Goal: Communication & Community: Answer question/provide support

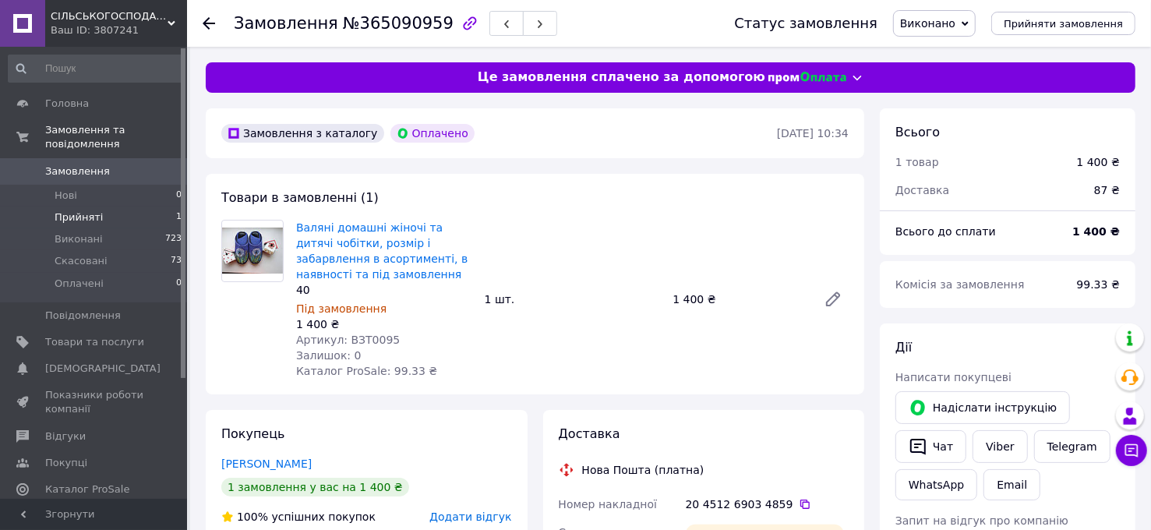
click at [77, 212] on li "Прийняті 1" at bounding box center [95, 217] width 191 height 22
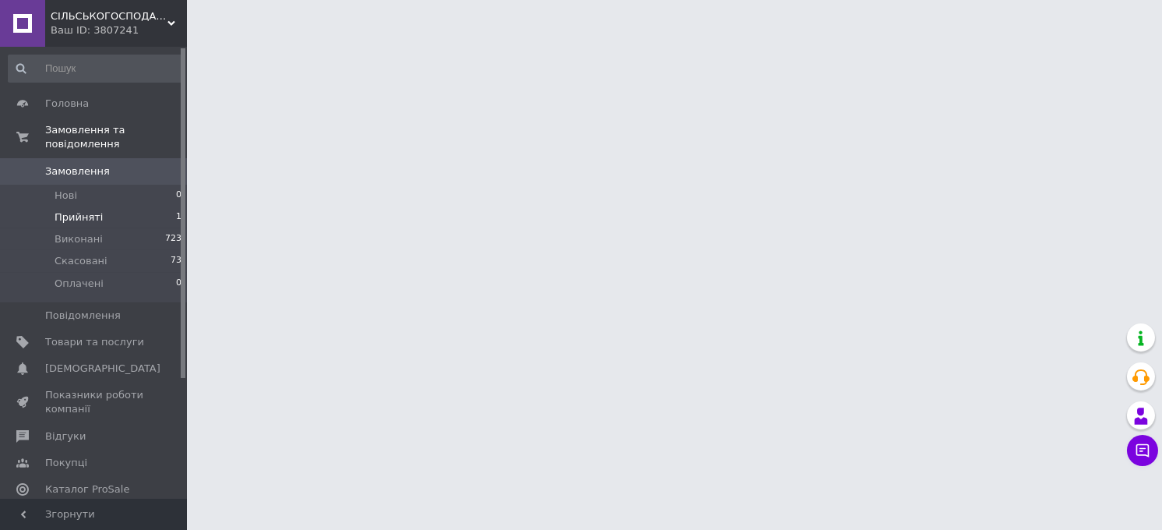
click at [82, 210] on span "Прийняті" at bounding box center [79, 217] width 48 height 14
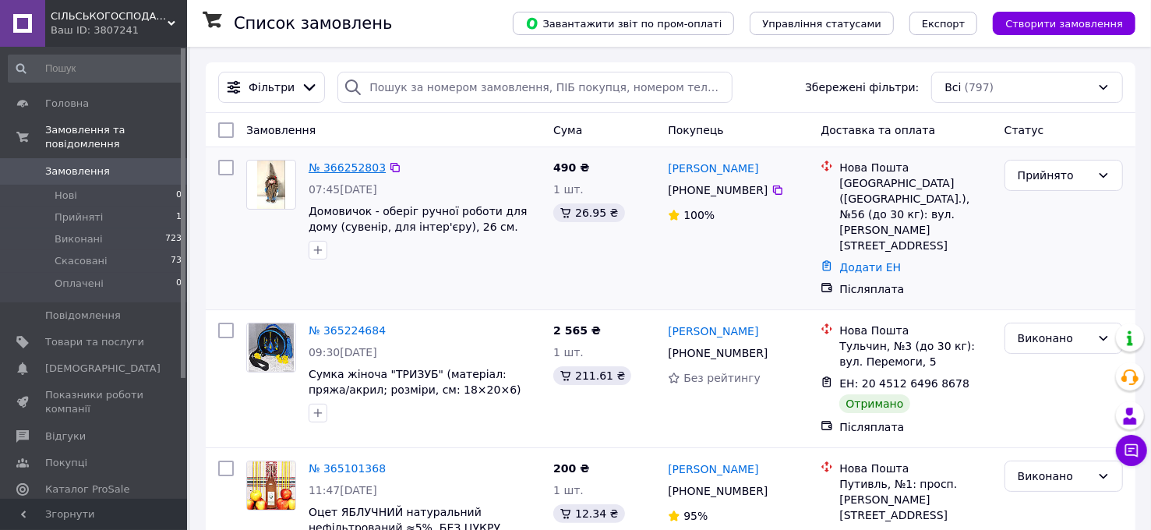
click at [354, 164] on link "№ 366252803" at bounding box center [347, 167] width 77 height 12
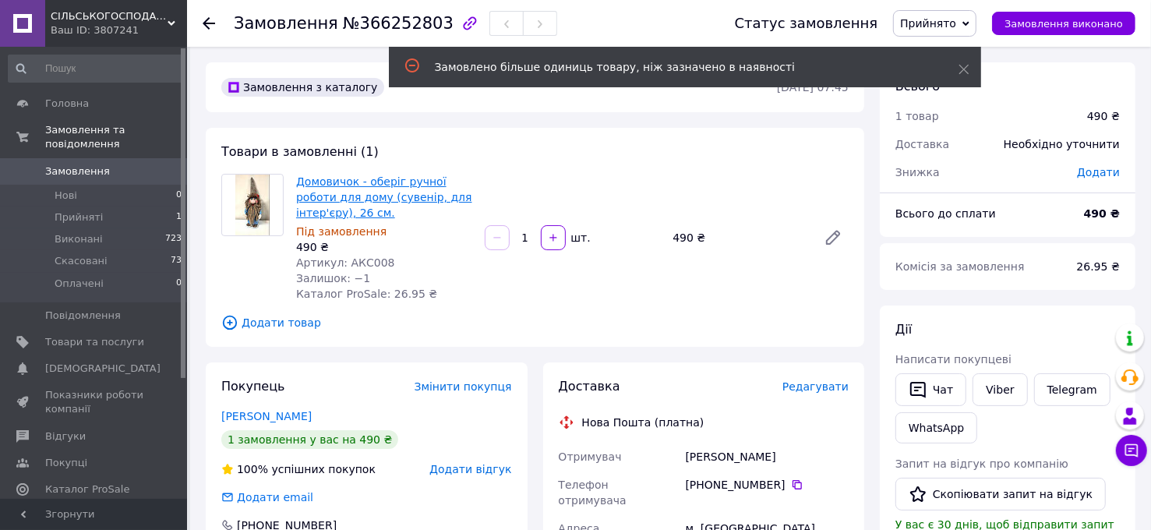
click at [383, 194] on link "Домовичок - оберіг ручної роботи для дому (сувенір, для інтер'єру), 26 см." at bounding box center [384, 197] width 176 height 44
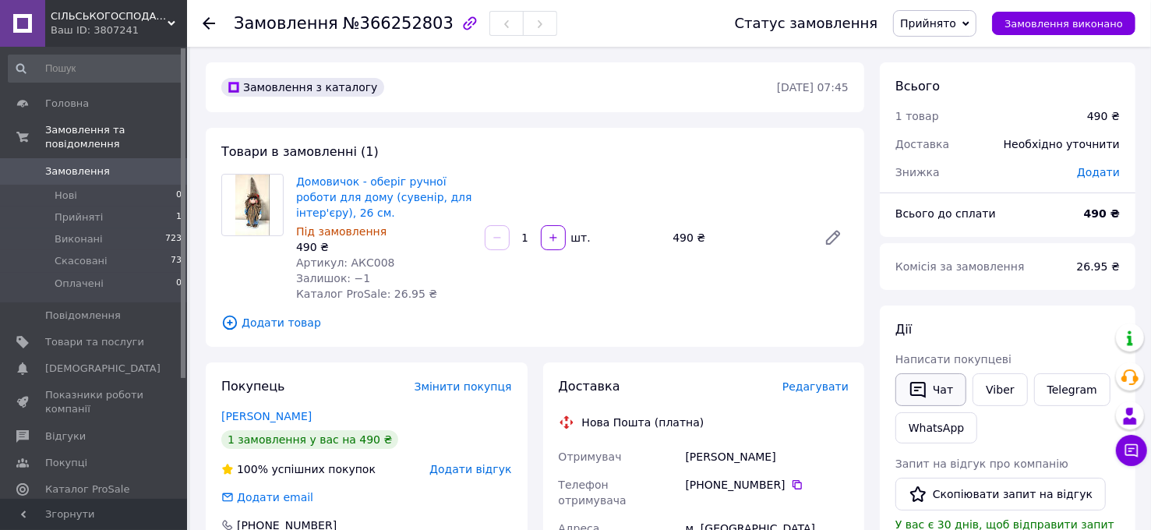
click at [939, 393] on button "Чат" at bounding box center [930, 389] width 71 height 33
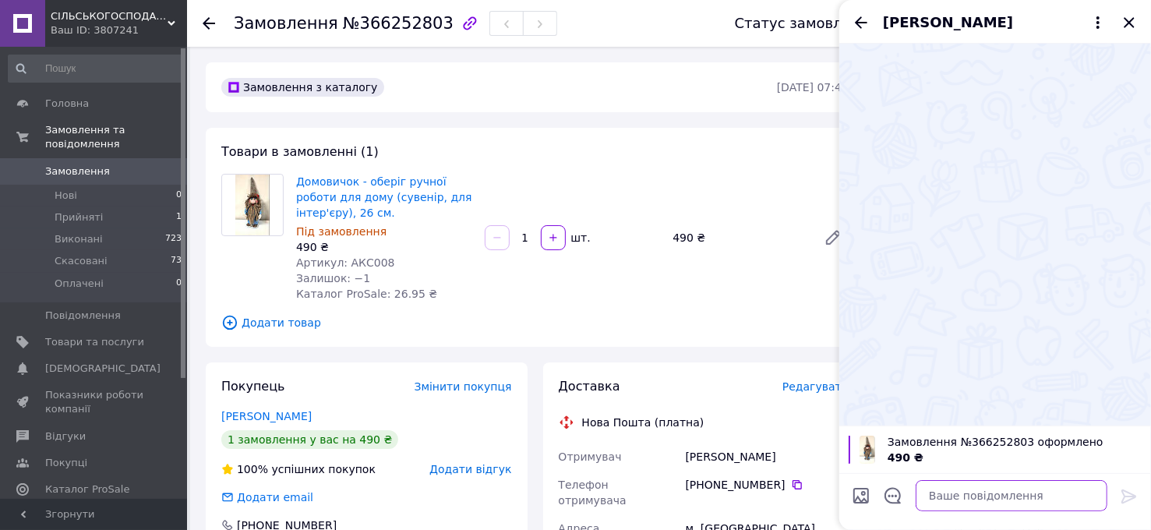
click at [950, 491] on textarea at bounding box center [1011, 495] width 192 height 31
paste textarea "Інтернет-магазин яскравого смаку "Берегиня" бажає Вам доброго вечора і мирної н…"
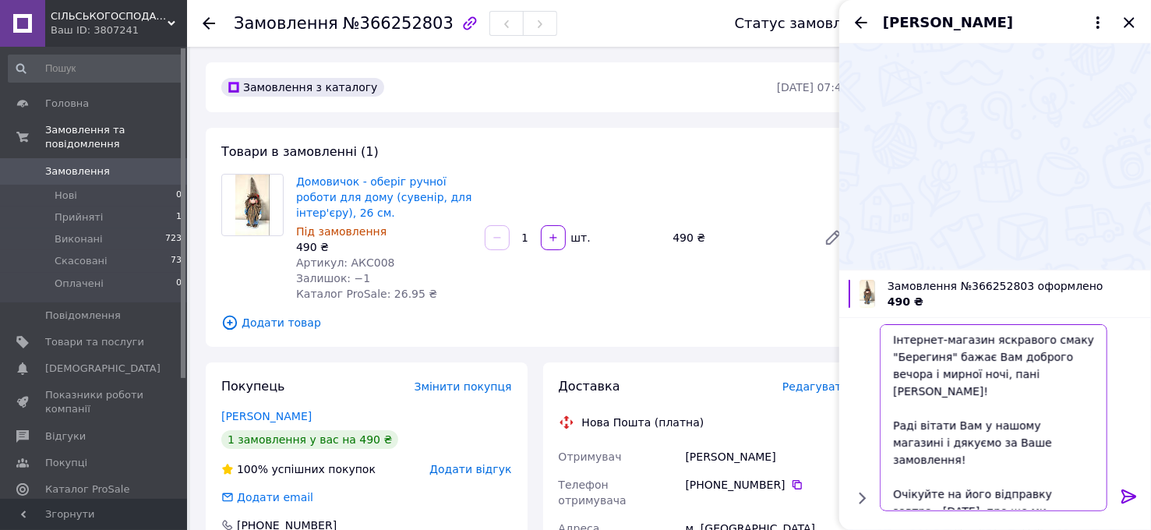
scroll to position [83, 0]
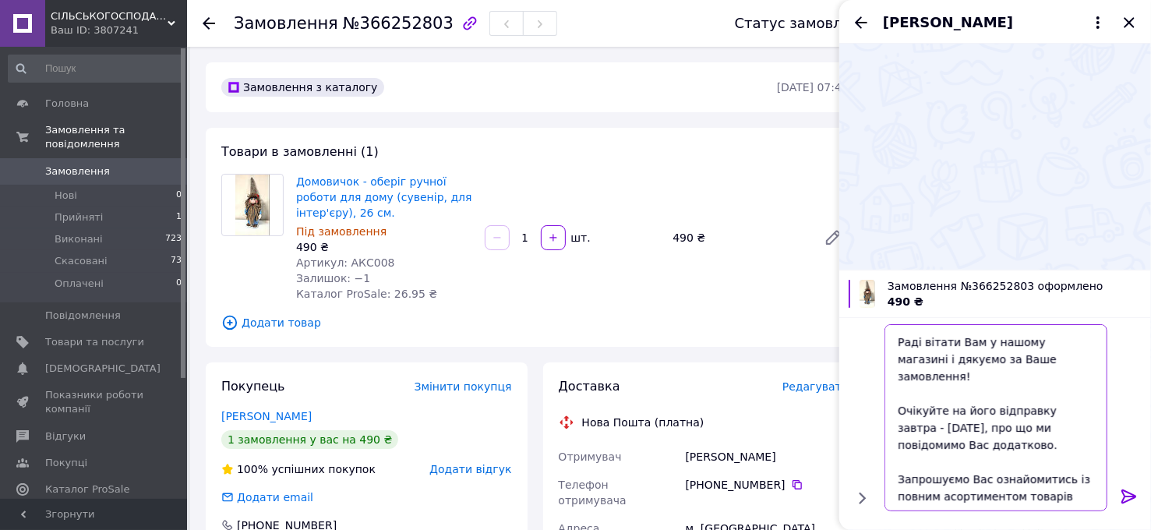
click at [1033, 456] on textarea "Інтернет-магазин яскравого смаку "Берегиня" бажає Вам доброго вечора і мирної н…" at bounding box center [995, 417] width 223 height 187
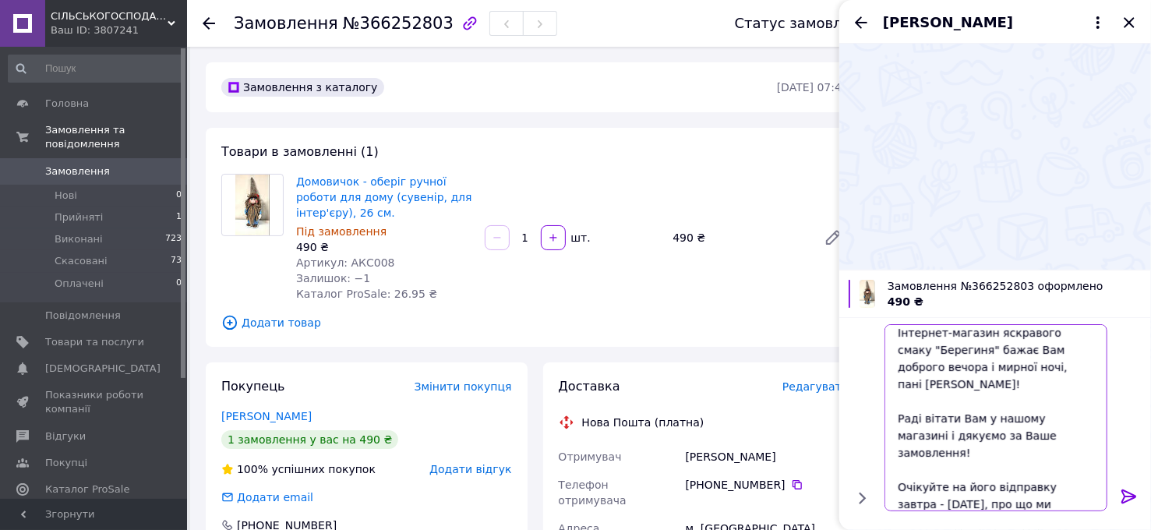
click at [1010, 367] on textarea "Інтернет-магазин яскравого смаку "Берегиня" бажає Вам доброго вечора і мирної н…" at bounding box center [995, 417] width 223 height 187
click at [970, 421] on textarea "Інтернет-магазин яскравого смаку "Берегиня" бажає Вам доброго вечора і мирної н…" at bounding box center [995, 417] width 223 height 187
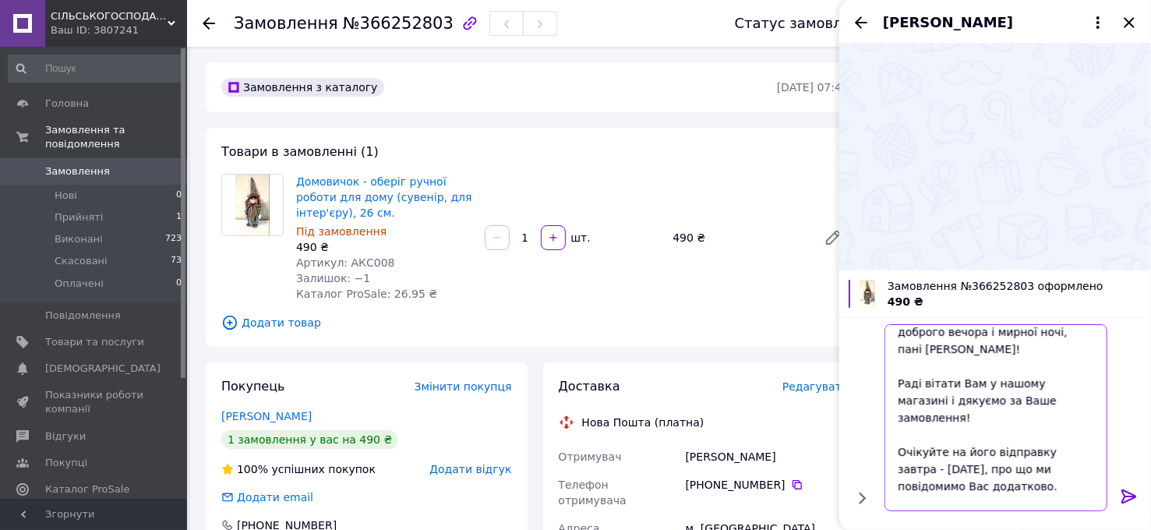
scroll to position [59, 0]
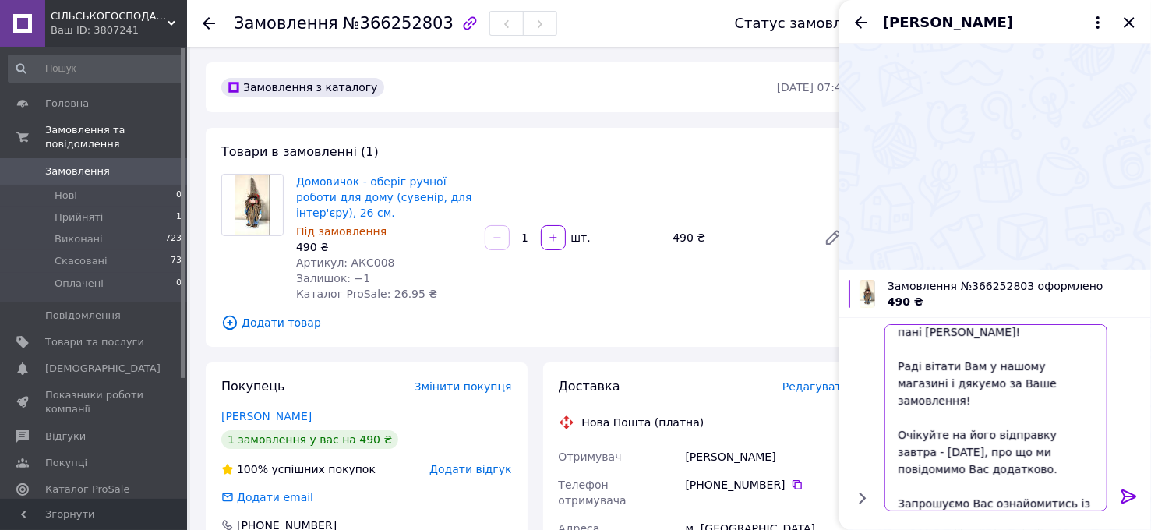
click at [908, 419] on textarea "Інтернет-магазин яскравого смаку "Берегиня" бажає Вам доброго вечора і мирної н…" at bounding box center [995, 417] width 223 height 187
click at [1012, 481] on textarea "Інтернет-магазин яскравого смаку "Берегиня" бажає Вам доброго вечора і мирної н…" at bounding box center [995, 417] width 223 height 187
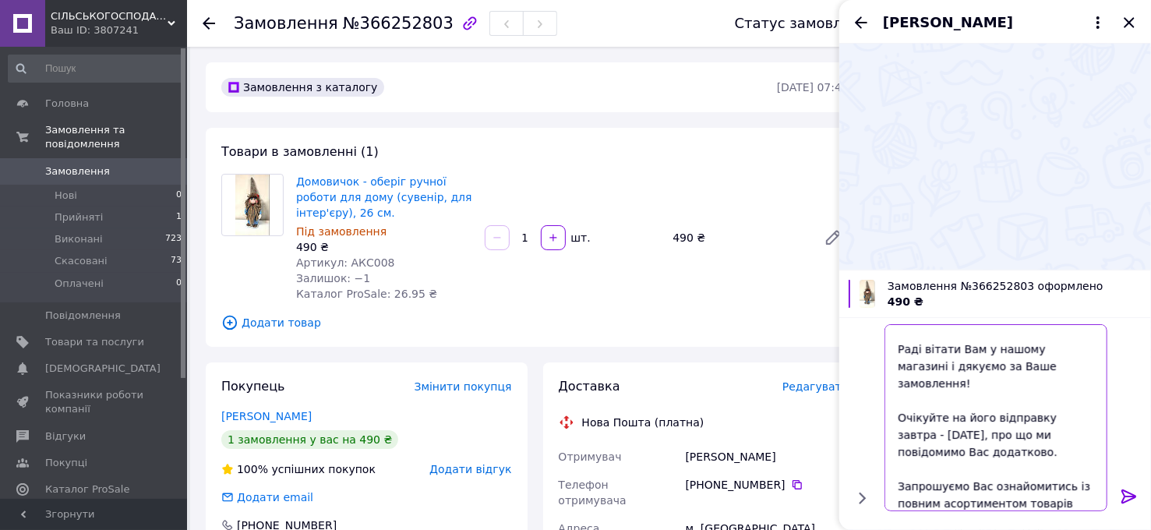
type textarea "Інтернет-магазин яскравого смаку "Берегиня" бажає Вам доброго вечора і мирної н…"
click at [1127, 498] on icon at bounding box center [1128, 496] width 19 height 19
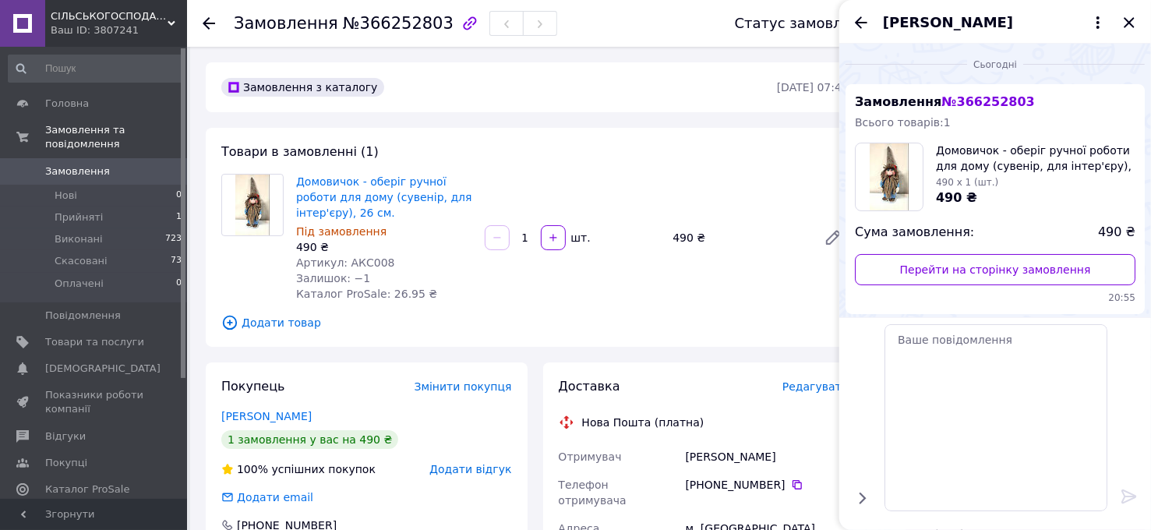
scroll to position [0, 0]
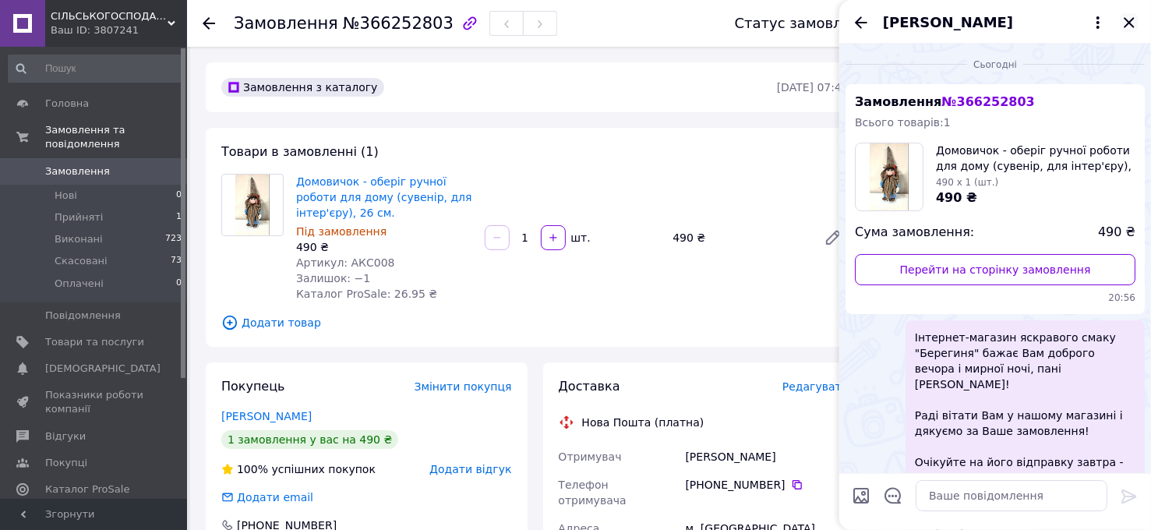
click at [1127, 23] on icon "Закрити" at bounding box center [1128, 22] width 10 height 10
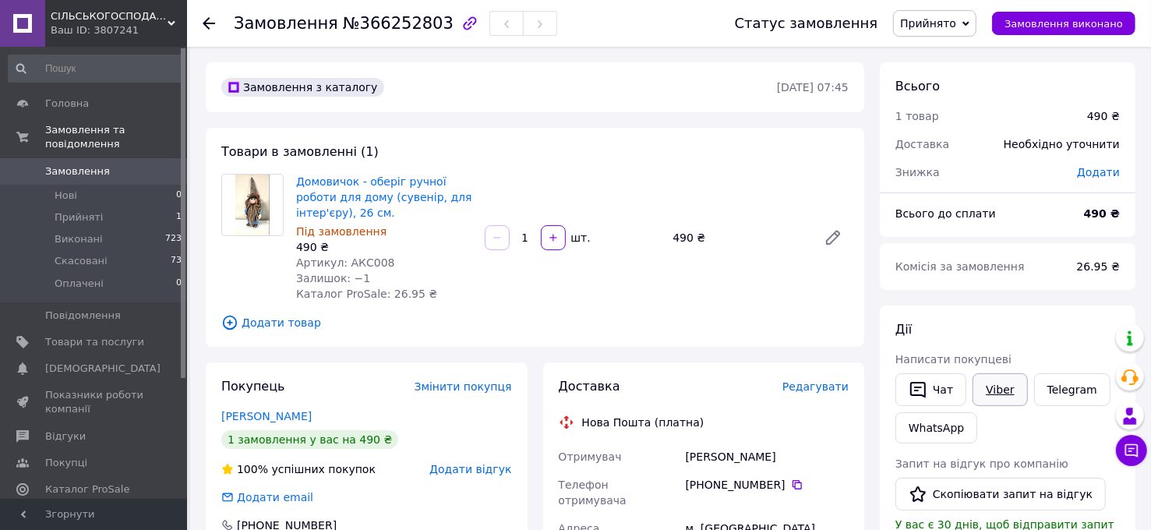
click at [997, 388] on link "Viber" at bounding box center [999, 389] width 55 height 33
